Goal: Find specific page/section: Find specific page/section

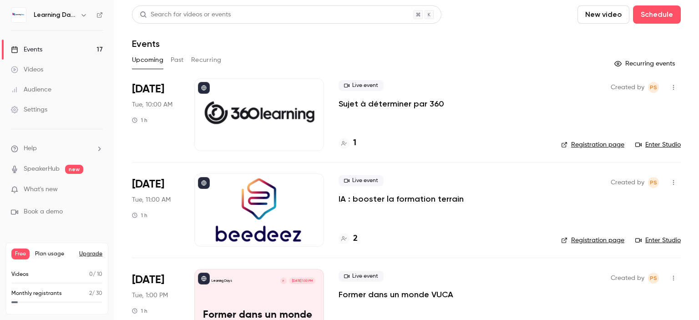
click at [698, 34] on main "Search for videos or events New video Schedule Events Upcoming Past Recurring R…" at bounding box center [406, 160] width 585 height 320
